Goal: Task Accomplishment & Management: Manage account settings

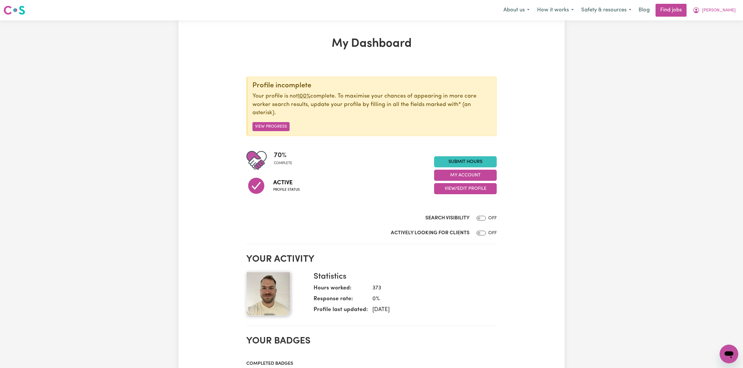
scroll to position [39, 0]
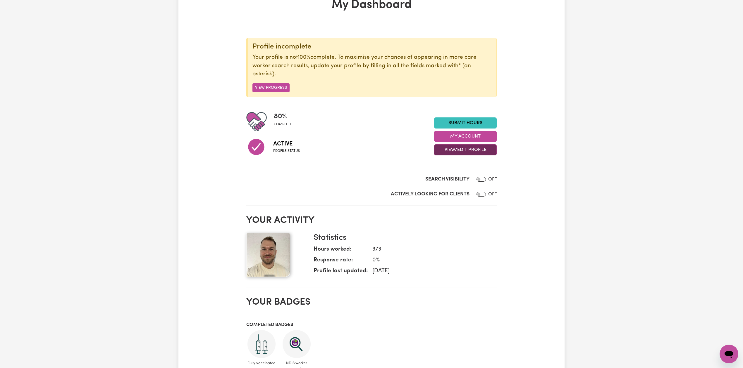
click at [444, 148] on button "View/Edit Profile" at bounding box center [465, 149] width 63 height 11
click at [436, 176] on link "Edit Profile" at bounding box center [461, 177] width 55 height 12
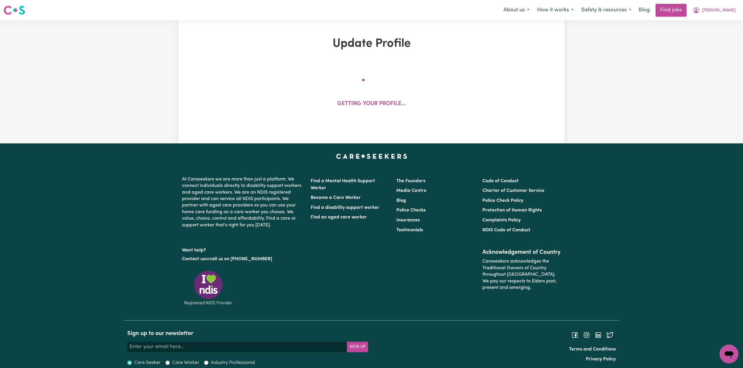
select select "[DEMOGRAPHIC_DATA]"
select select "[DEMOGRAPHIC_DATA] Citizen"
select select "Studying a healthcare related degree or qualification"
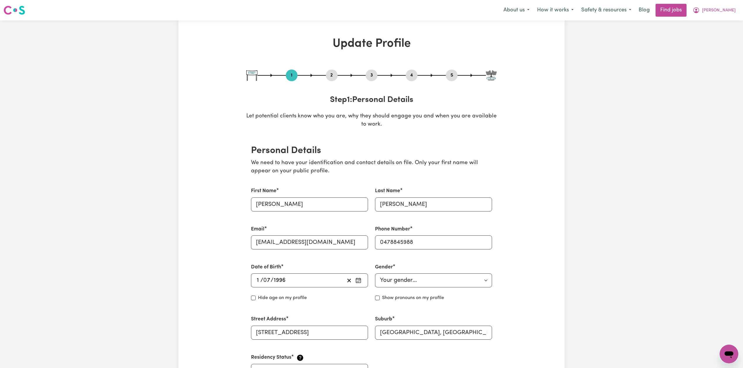
click at [410, 74] on button "4" at bounding box center [411, 76] width 12 height 8
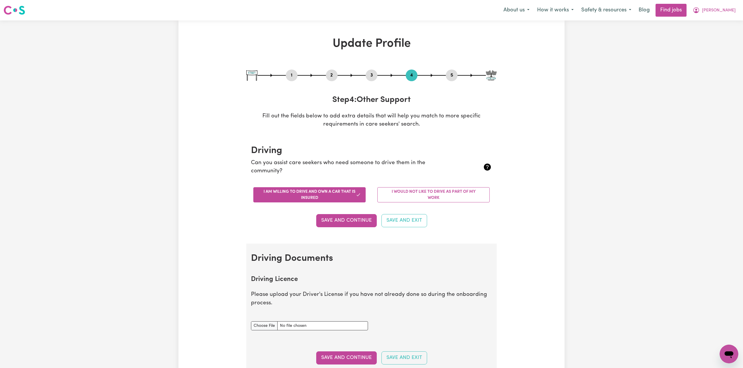
click at [372, 78] on button "3" at bounding box center [371, 76] width 12 height 8
select select "Certificate III (Individual Support)"
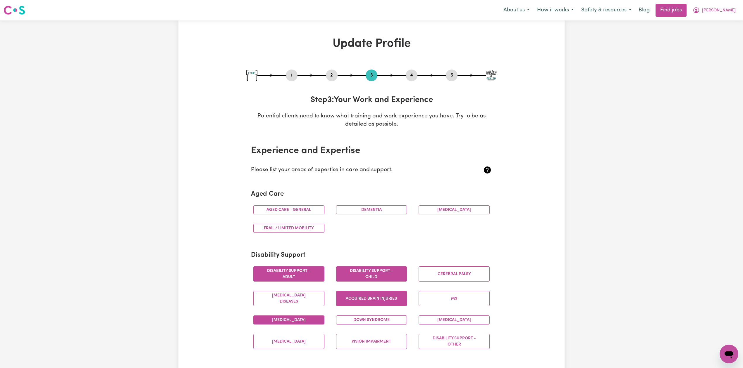
click at [337, 79] on button "2" at bounding box center [332, 76] width 12 height 8
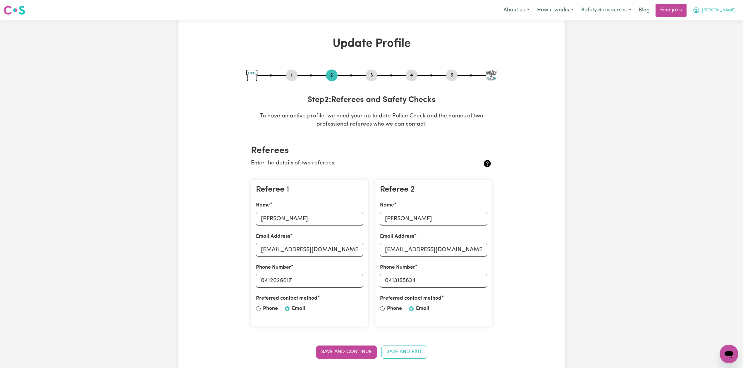
click at [711, 5] on button "[PERSON_NAME]" at bounding box center [713, 10] width 51 height 12
click at [711, 46] on link "Logout" at bounding box center [716, 44] width 46 height 11
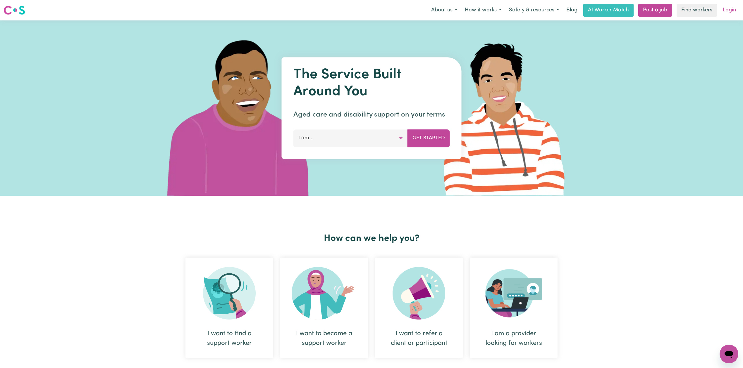
click at [729, 16] on link "Login" at bounding box center [729, 10] width 20 height 13
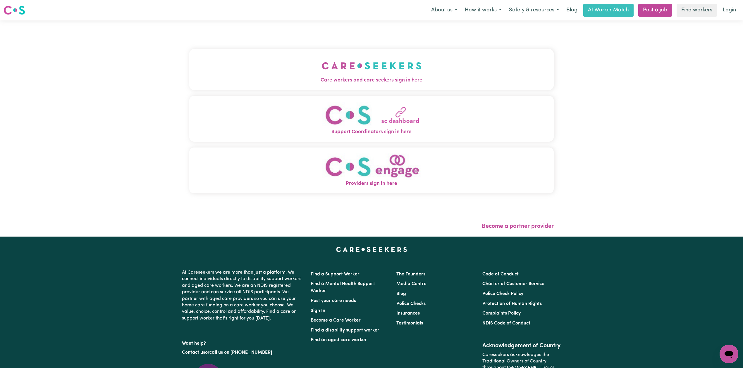
click at [346, 42] on div "Care workers and care seekers sign in here Support Coordinators sign in here Pr…" at bounding box center [371, 124] width 364 height 184
click at [324, 61] on img "Care workers and care seekers sign in here" at bounding box center [372, 66] width 100 height 22
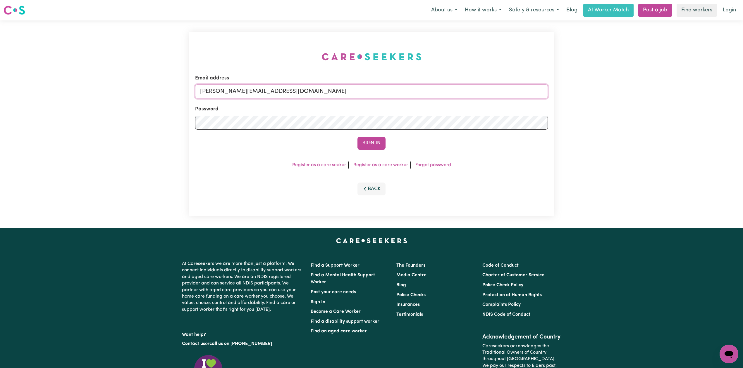
drag, startPoint x: 267, startPoint y: 93, endPoint x: 263, endPoint y: 95, distance: 4.1
click at [267, 93] on input "[PERSON_NAME][EMAIL_ADDRESS][DOMAIN_NAME]" at bounding box center [371, 91] width 353 height 14
drag, startPoint x: 232, startPoint y: 93, endPoint x: 391, endPoint y: 104, distance: 159.8
click at [391, 104] on form "Email address Superuser~[EMAIL_ADDRESS][DOMAIN_NAME] Password Sign In" at bounding box center [371, 112] width 353 height 75
type input "Superuser~[EMAIL_ADDRESS][DOMAIN_NAME]"
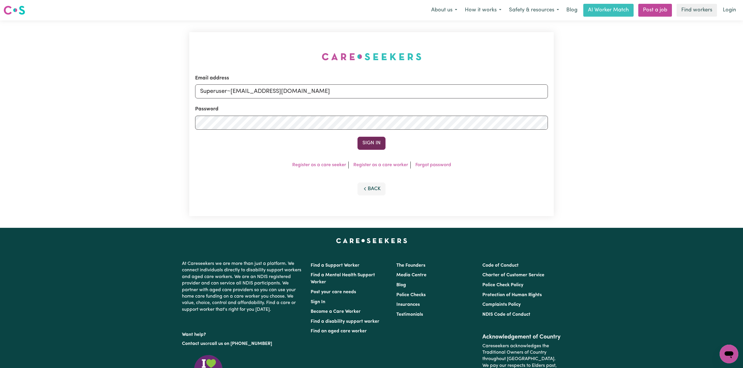
click at [368, 137] on button "Sign In" at bounding box center [371, 143] width 28 height 13
